Goal: Navigation & Orientation: Find specific page/section

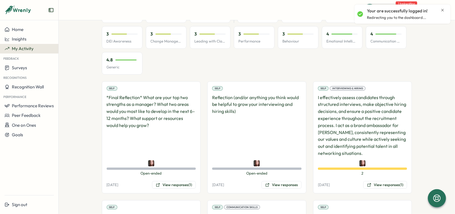
scroll to position [89, 0]
click at [32, 104] on span "Performance Reviews" at bounding box center [33, 105] width 42 height 5
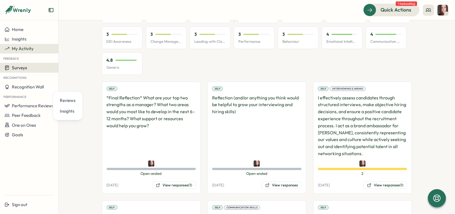
click at [37, 69] on div "Surveys" at bounding box center [29, 67] width 49 height 5
click at [41, 70] on div "Surveys" at bounding box center [29, 67] width 49 height 5
click at [29, 70] on div "Surveys" at bounding box center [29, 67] width 49 height 5
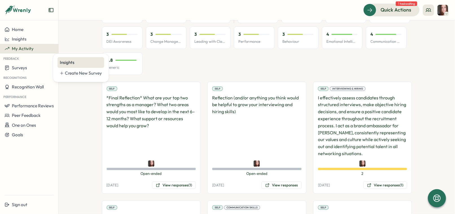
click at [93, 62] on div "Insights" at bounding box center [81, 63] width 42 height 6
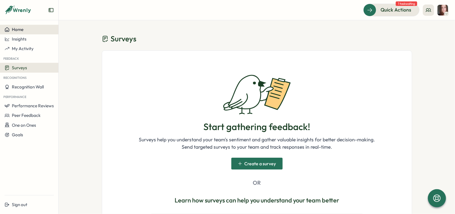
click at [23, 31] on div "Home" at bounding box center [29, 29] width 49 height 5
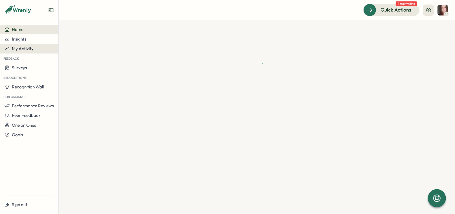
click at [24, 49] on span "My Activity" at bounding box center [23, 48] width 22 height 5
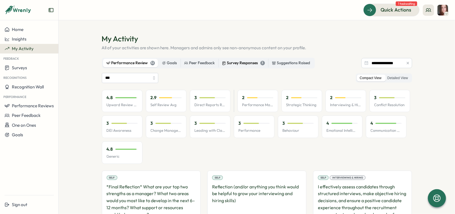
click at [258, 65] on div "Survey Responses 3" at bounding box center [243, 63] width 43 height 6
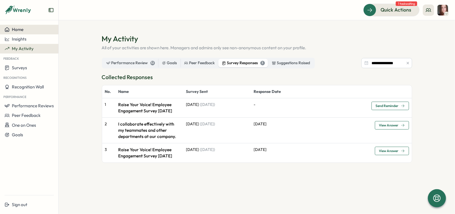
click at [28, 27] on button "Home" at bounding box center [29, 30] width 58 height 10
